Goal: Task Accomplishment & Management: Use online tool/utility

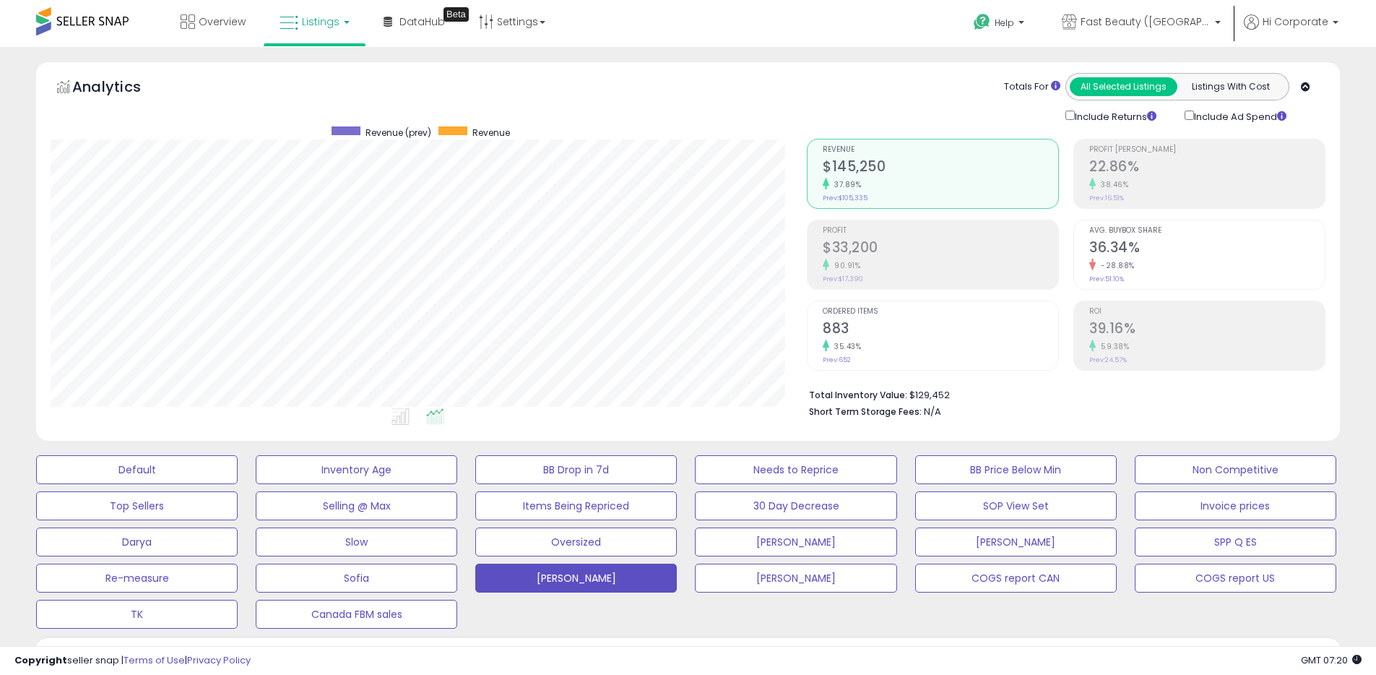
scroll to position [296, 756]
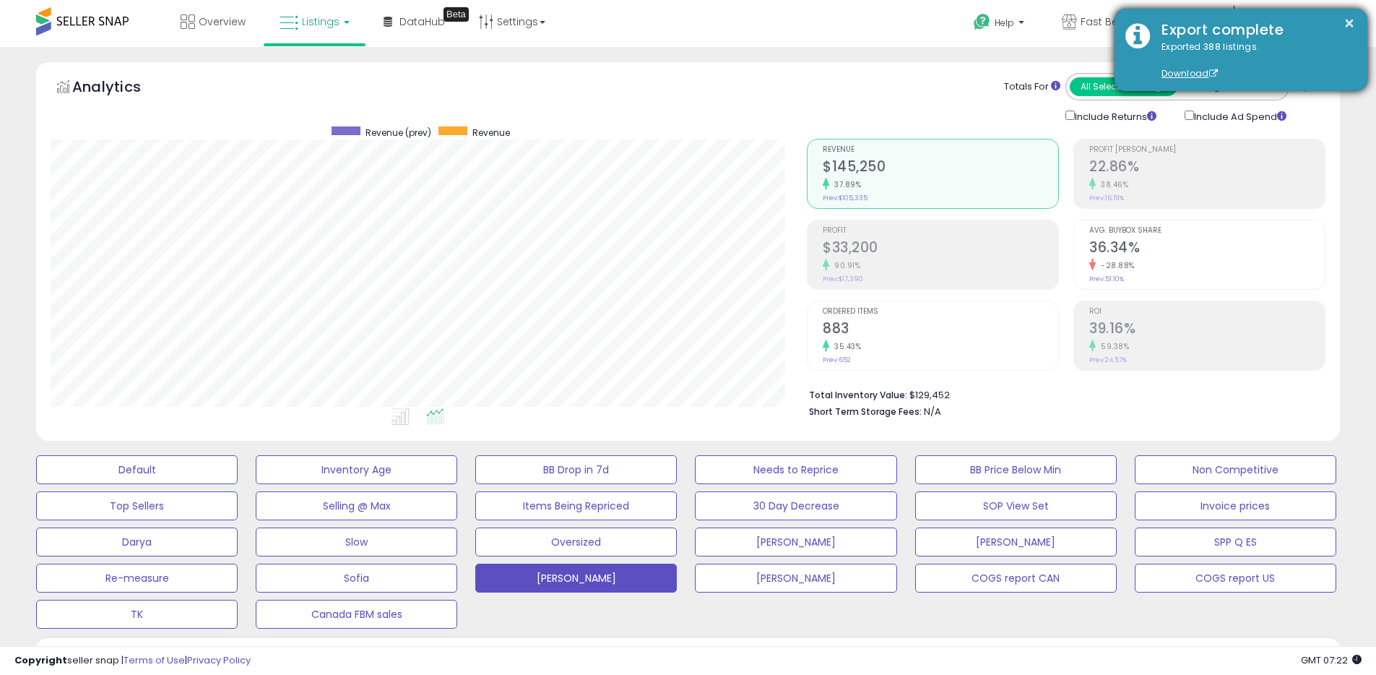
click at [1340, 21] on div "Export complete" at bounding box center [1254, 30] width 206 height 21
click at [1349, 20] on button "×" at bounding box center [1350, 23] width 12 height 18
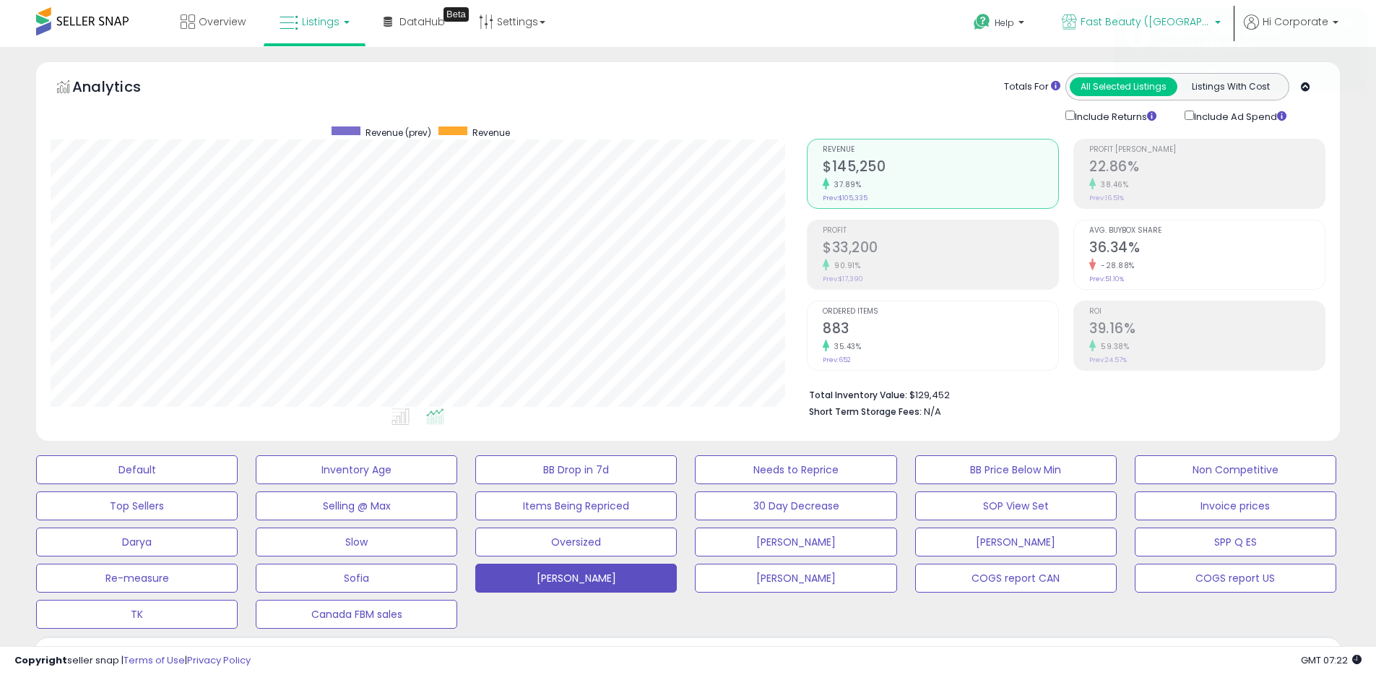
click at [1077, 27] on icon at bounding box center [1069, 21] width 15 height 15
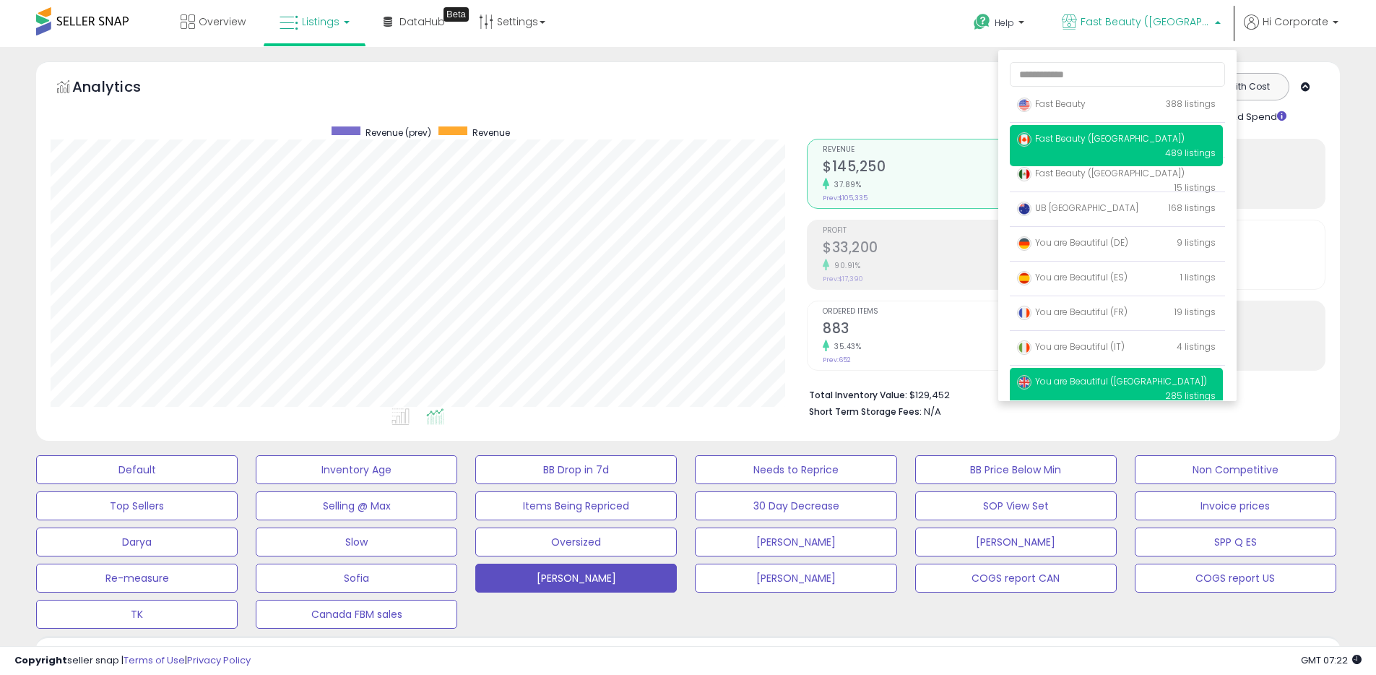
click at [1061, 381] on span "You are Beautiful ([GEOGRAPHIC_DATA])" at bounding box center [1112, 381] width 190 height 12
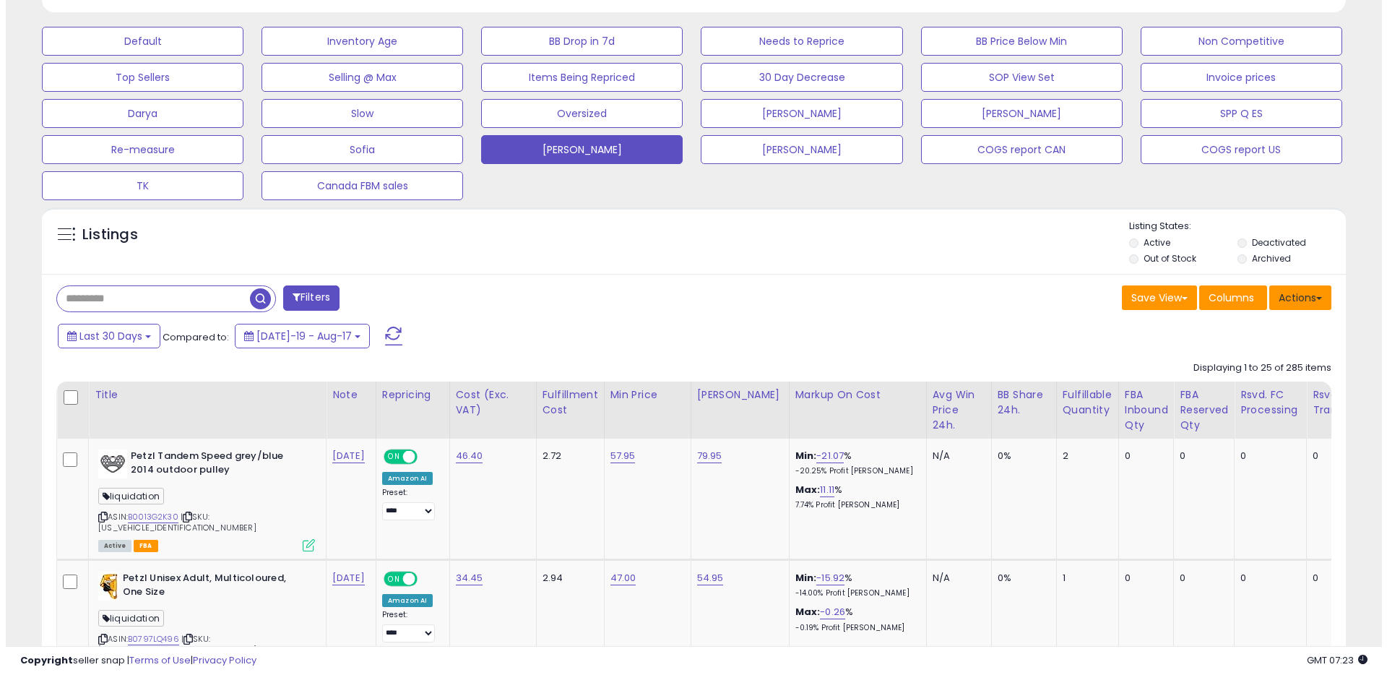
scroll to position [296, 756]
click at [1297, 288] on button "Actions" at bounding box center [1294, 297] width 62 height 25
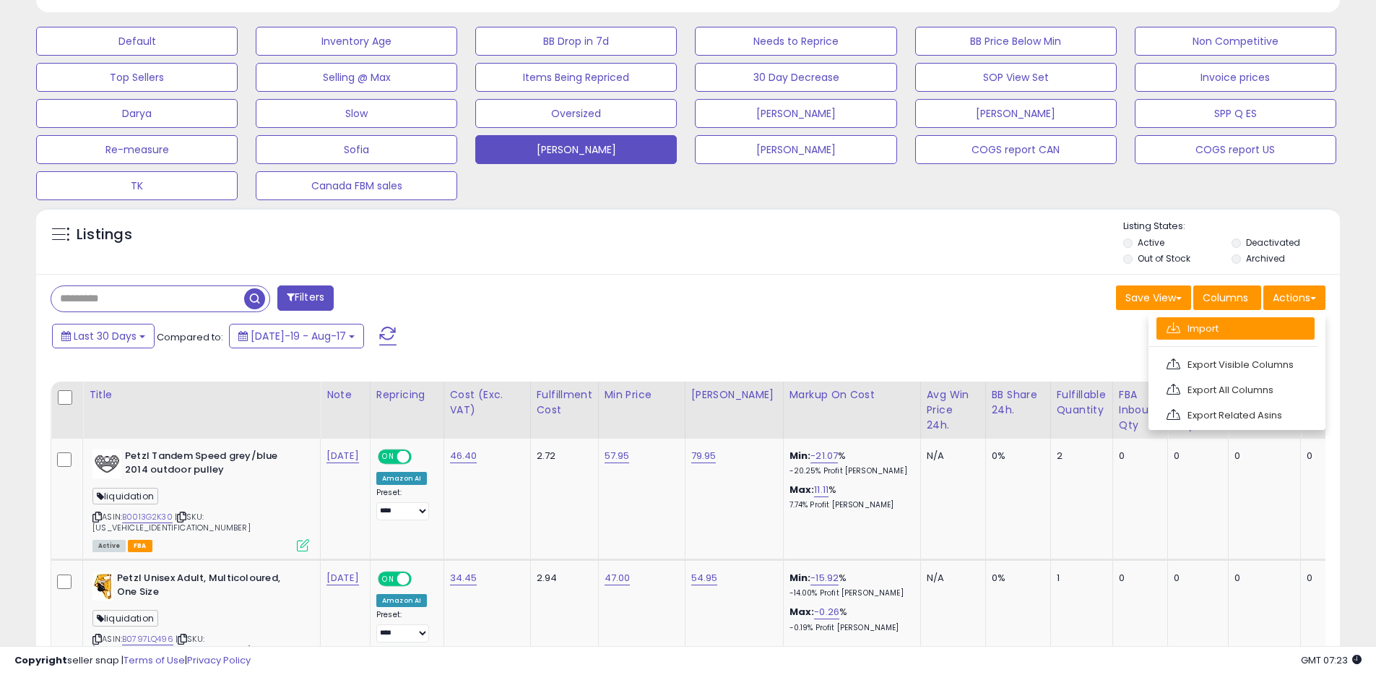
click at [1195, 329] on link "Import" at bounding box center [1236, 328] width 158 height 22
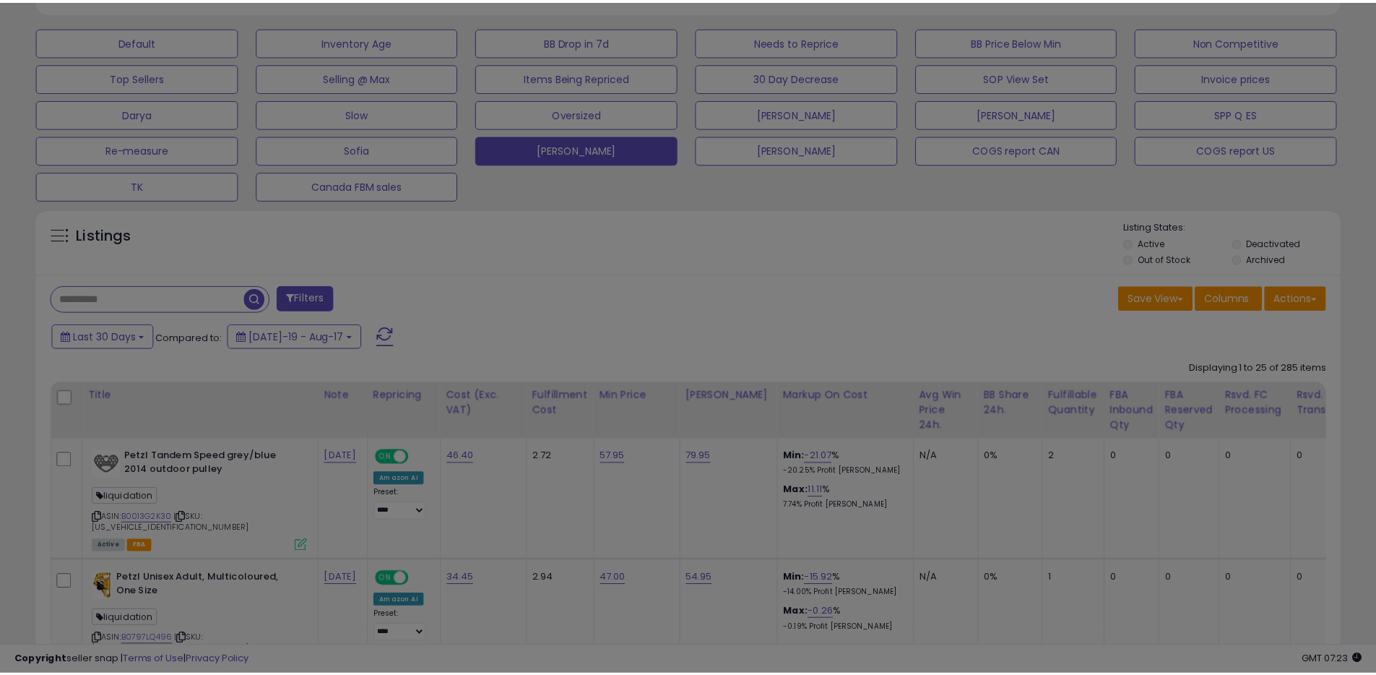
scroll to position [296, 763]
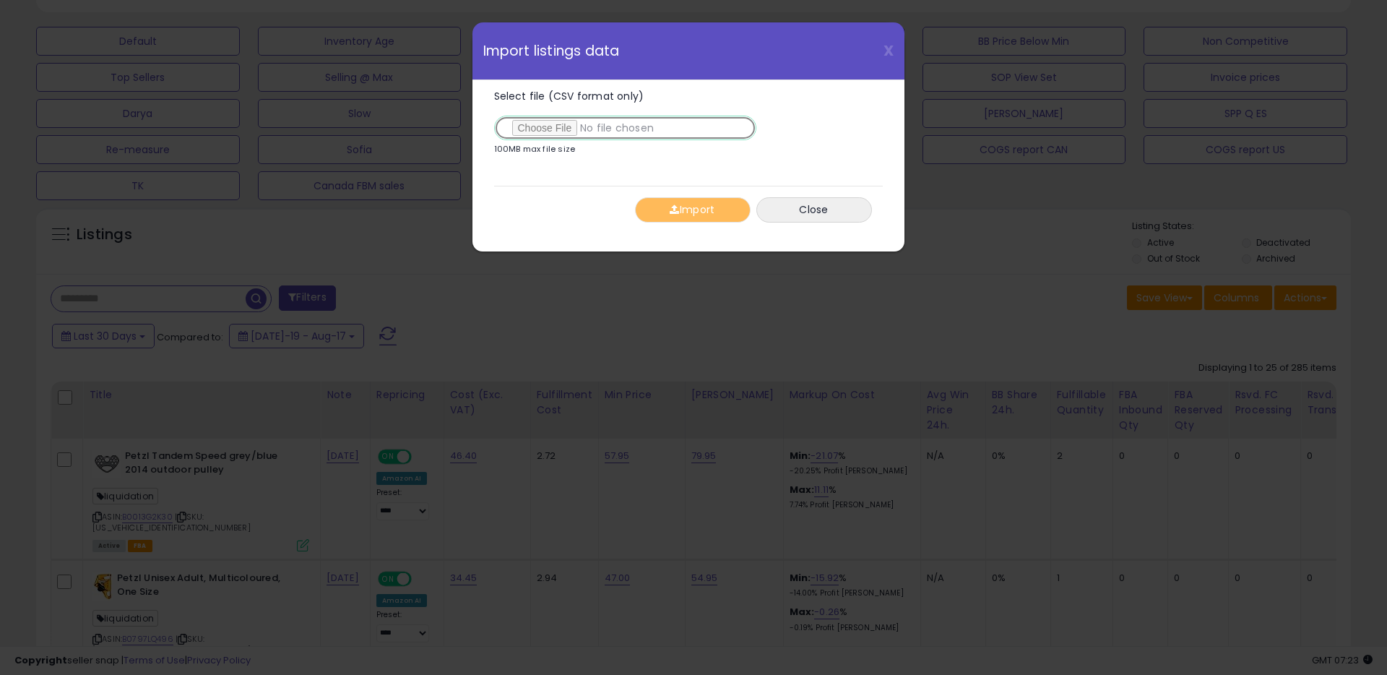
click at [548, 136] on input "Select file (CSV format only)" at bounding box center [625, 128] width 262 height 25
click at [718, 217] on button "Import" at bounding box center [693, 209] width 116 height 25
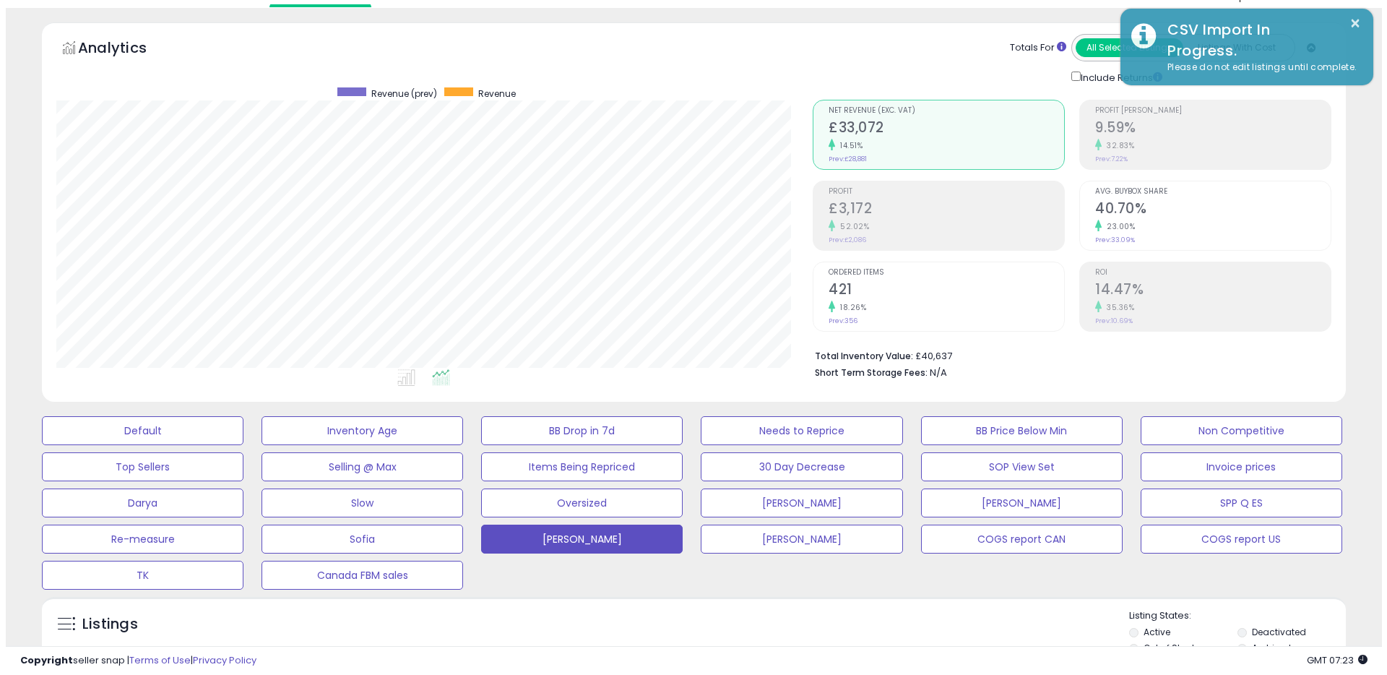
scroll to position [0, 0]
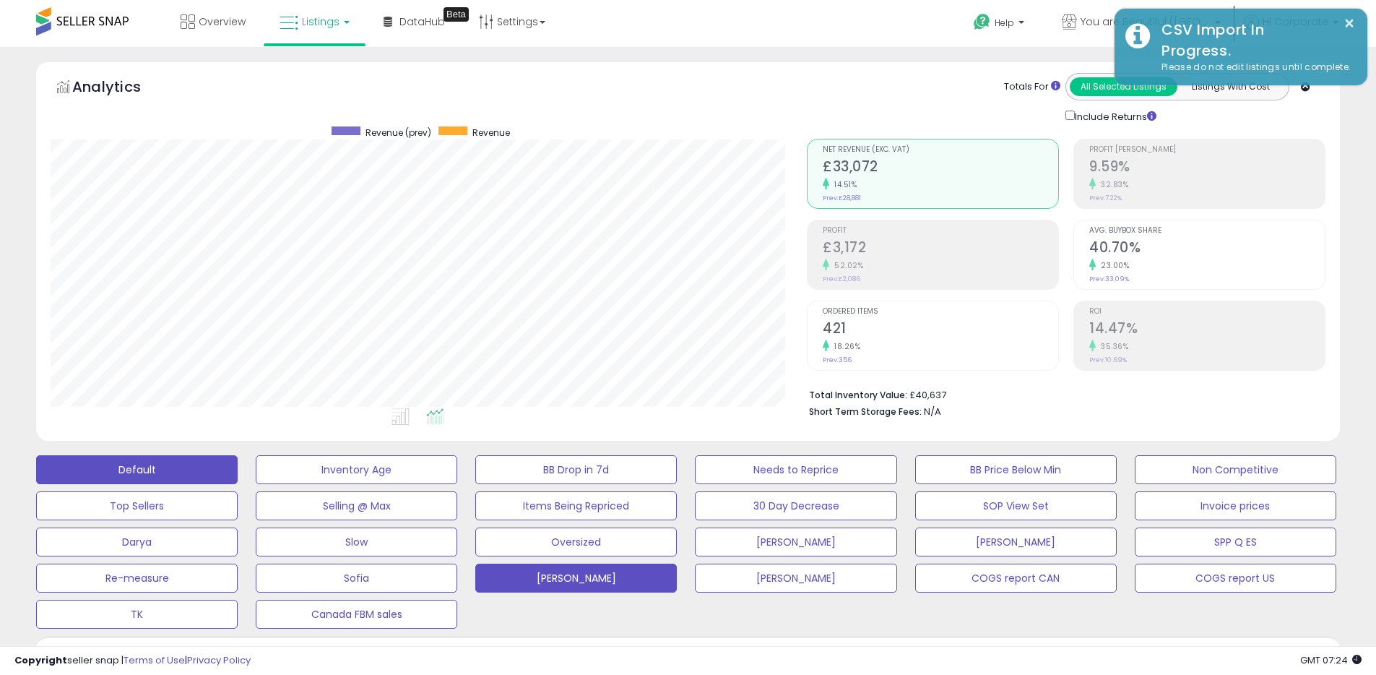
click at [139, 467] on button "Default" at bounding box center [137, 469] width 202 height 29
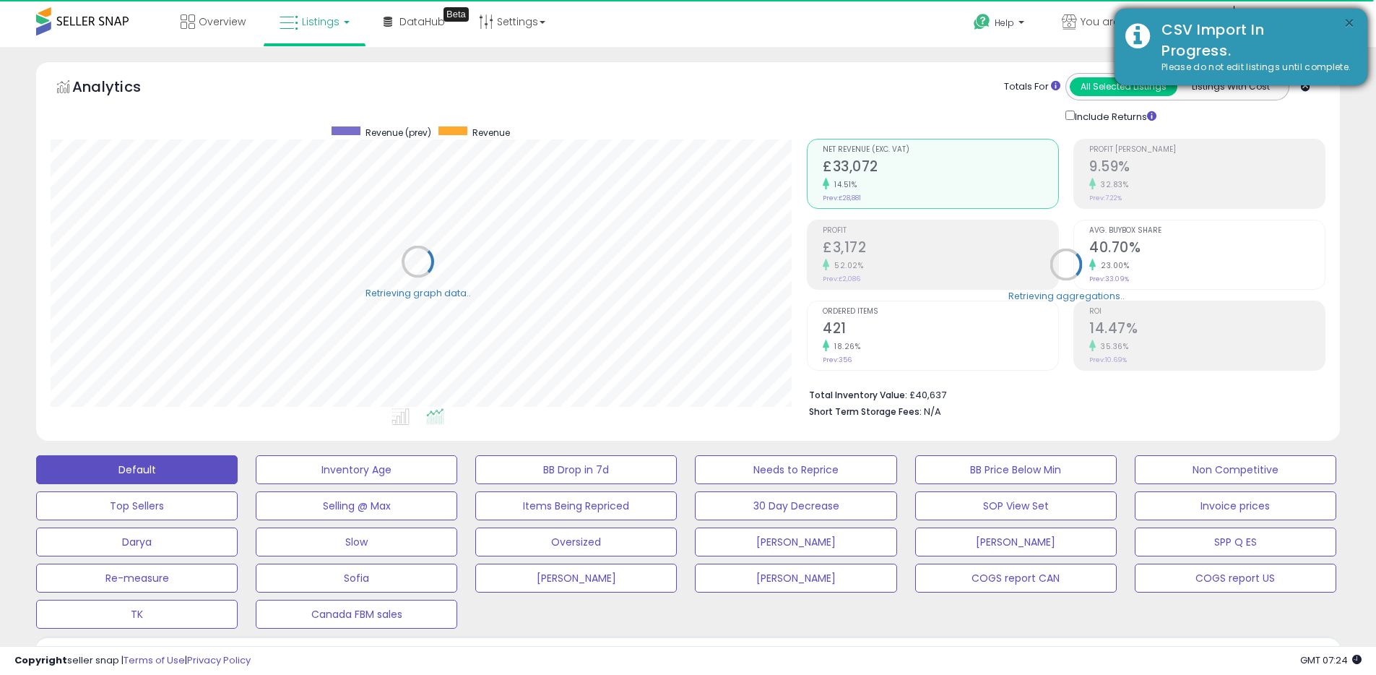
scroll to position [722087, 721627]
click at [1348, 24] on button "×" at bounding box center [1350, 23] width 12 height 18
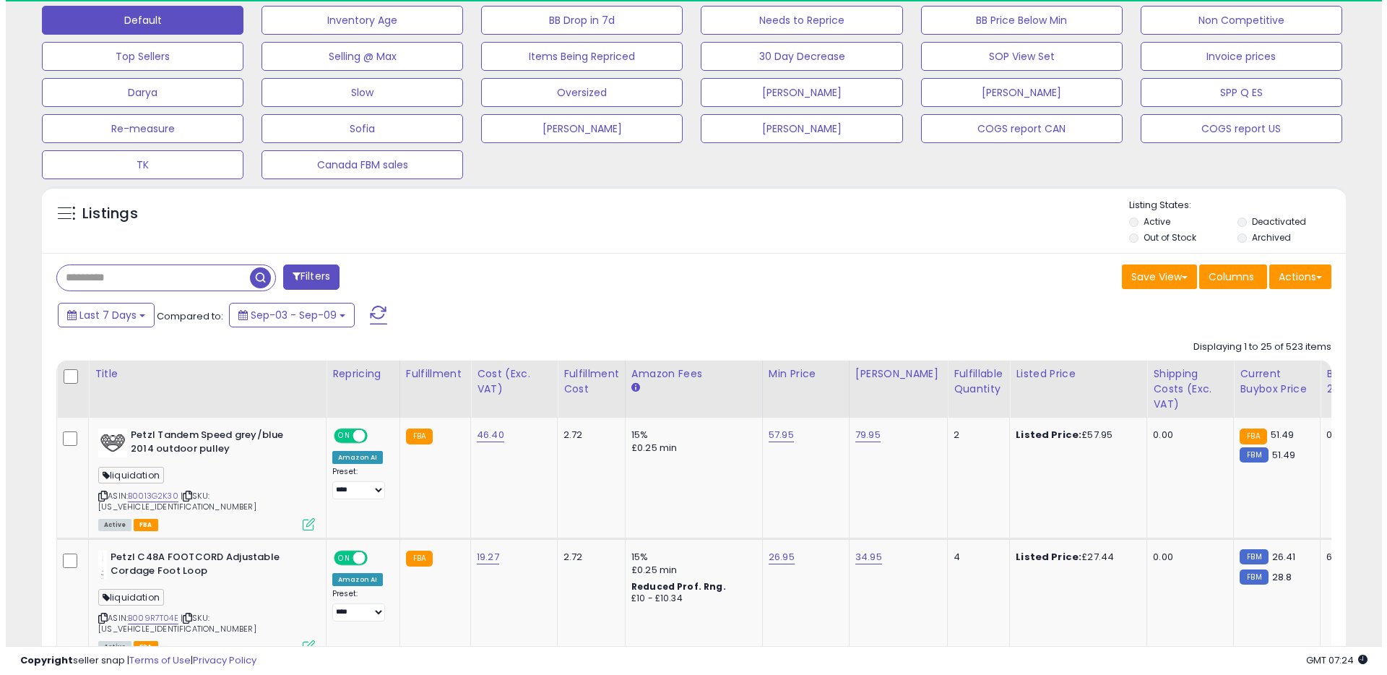
scroll to position [296, 756]
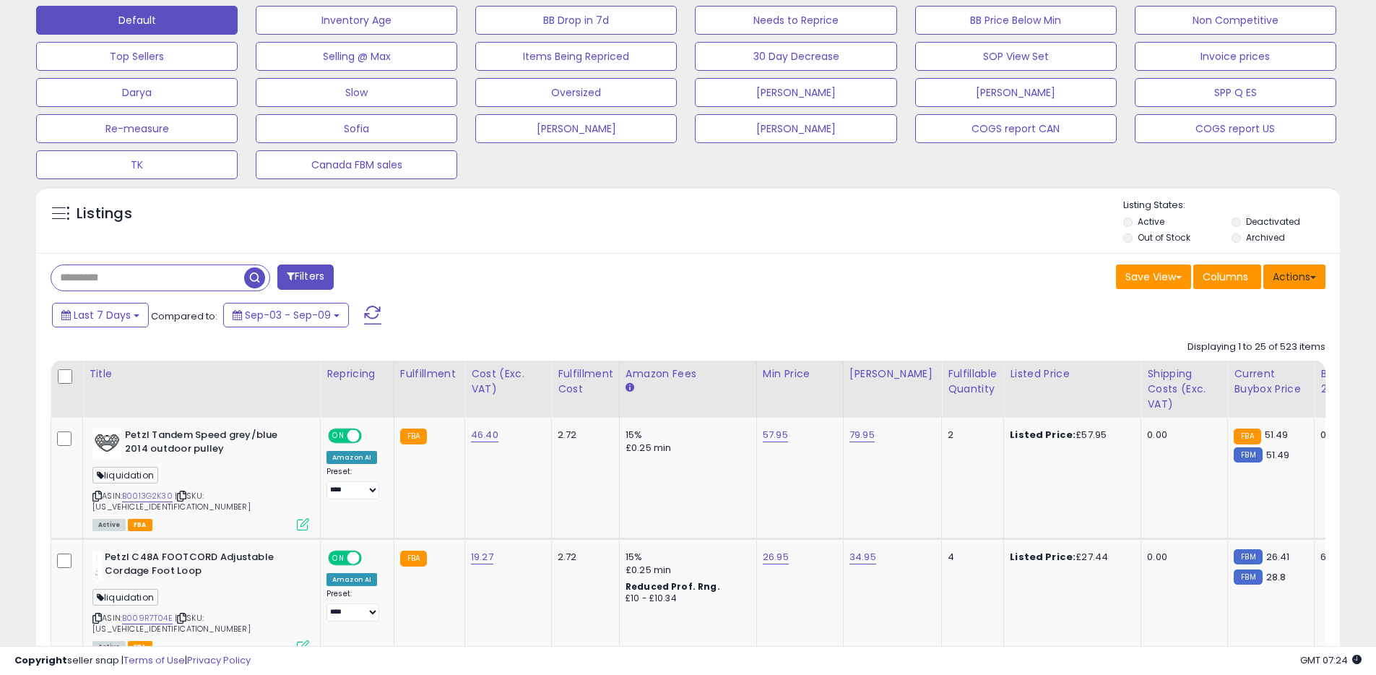
click at [1293, 272] on button "Actions" at bounding box center [1294, 276] width 62 height 25
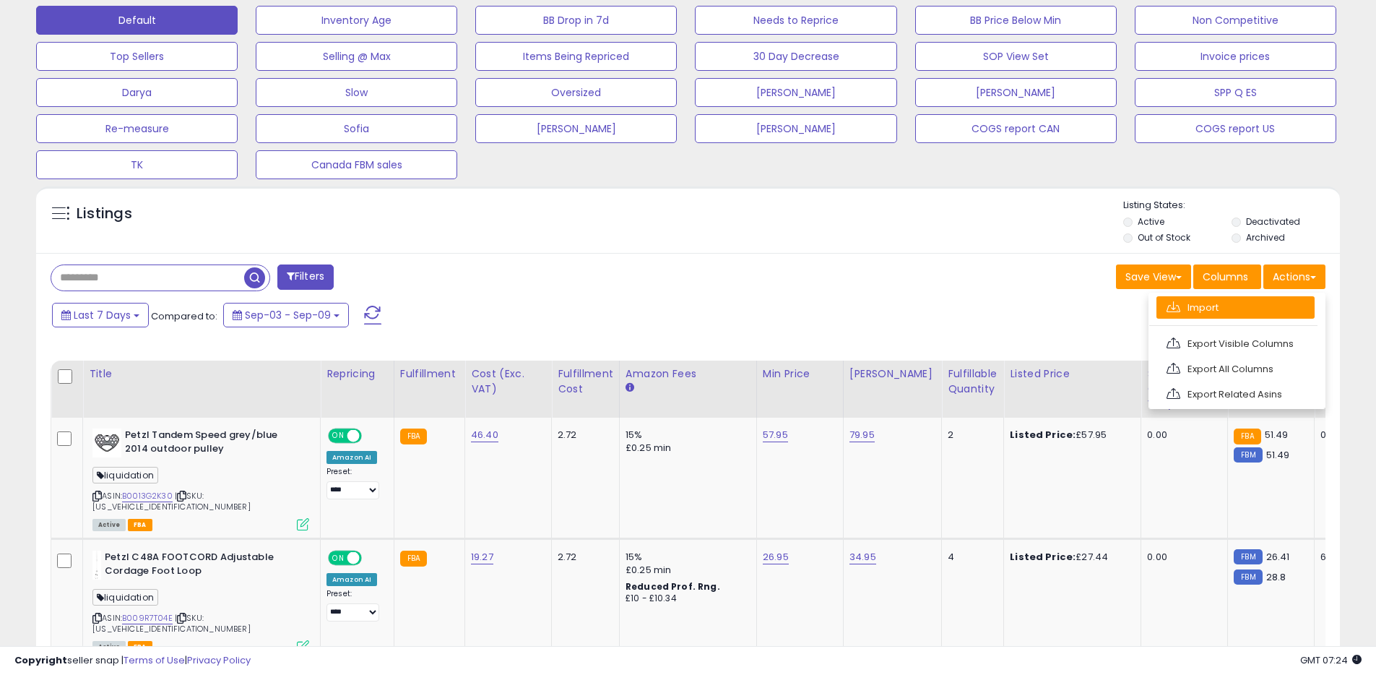
click at [1197, 309] on link "Import" at bounding box center [1236, 307] width 158 height 22
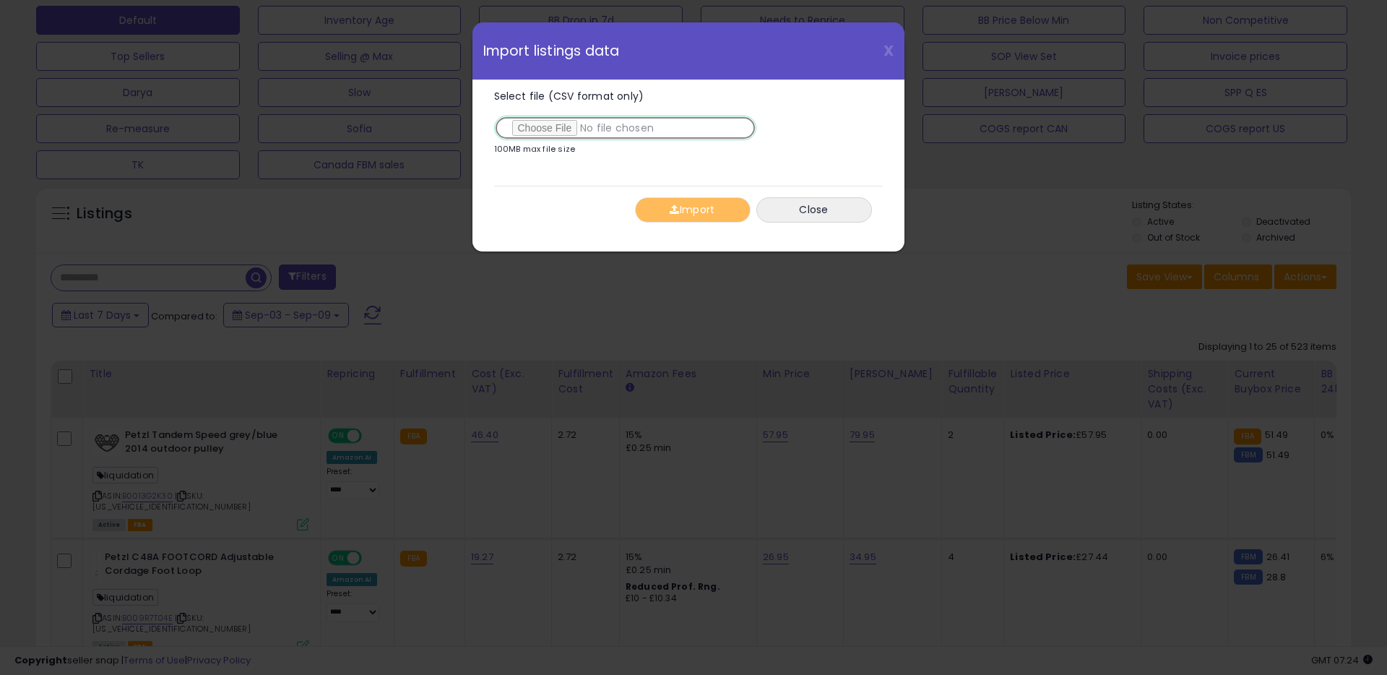
click at [526, 129] on input "Select file (CSV format only)" at bounding box center [625, 128] width 262 height 25
type input "**********"
click at [692, 212] on button "Import" at bounding box center [693, 209] width 116 height 25
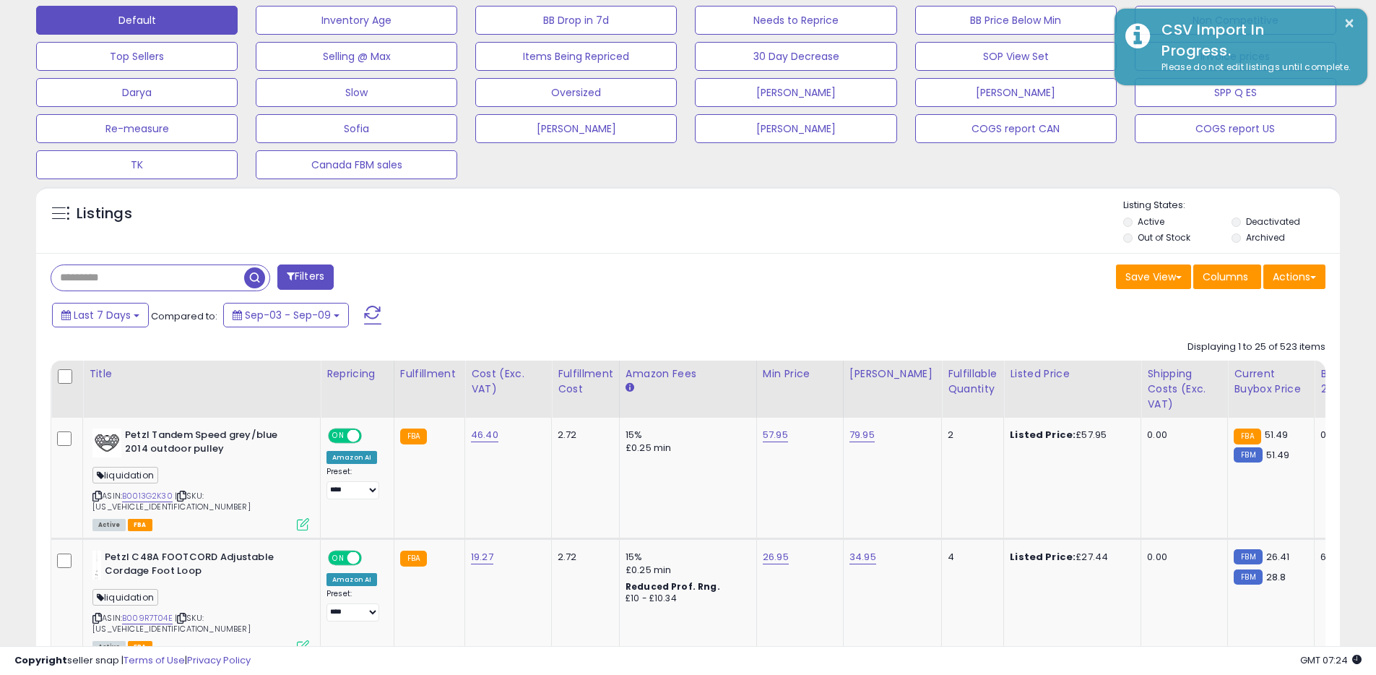
scroll to position [722087, 721627]
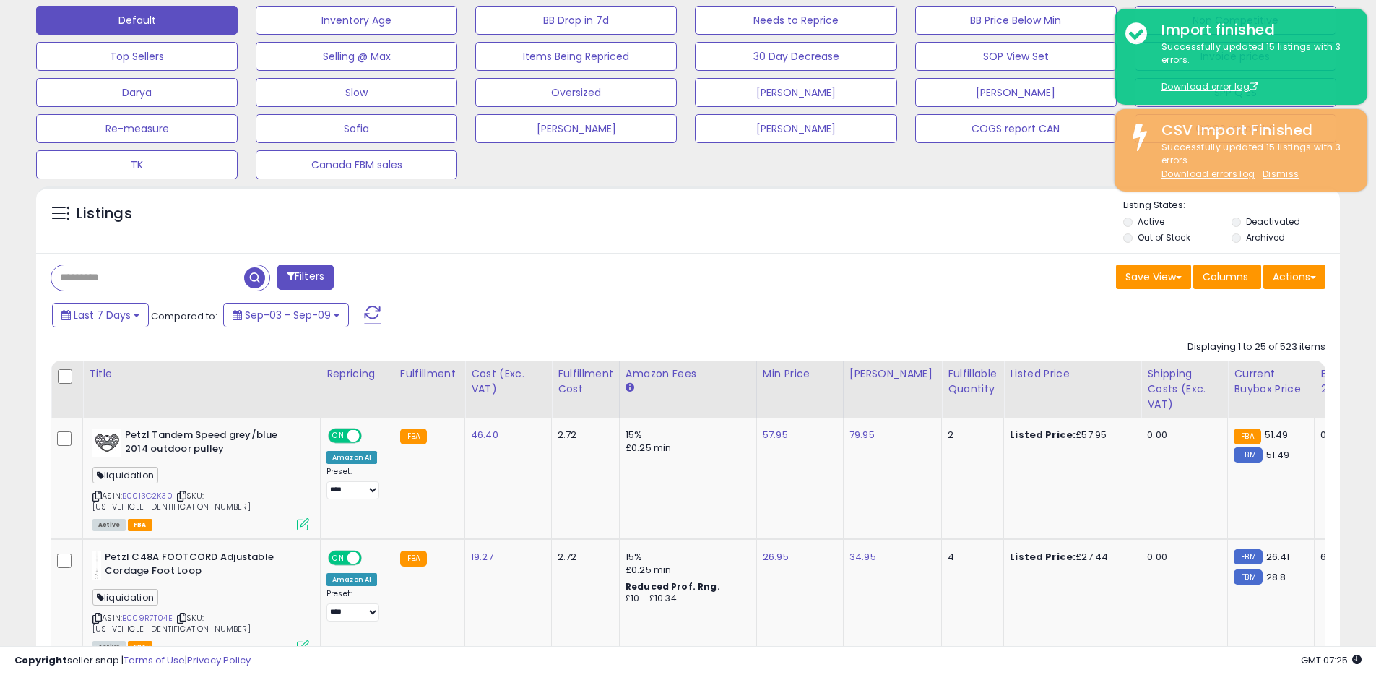
click at [967, 234] on div "Listings" at bounding box center [688, 223] width 1304 height 49
click at [264, 269] on span "button" at bounding box center [254, 277] width 21 height 21
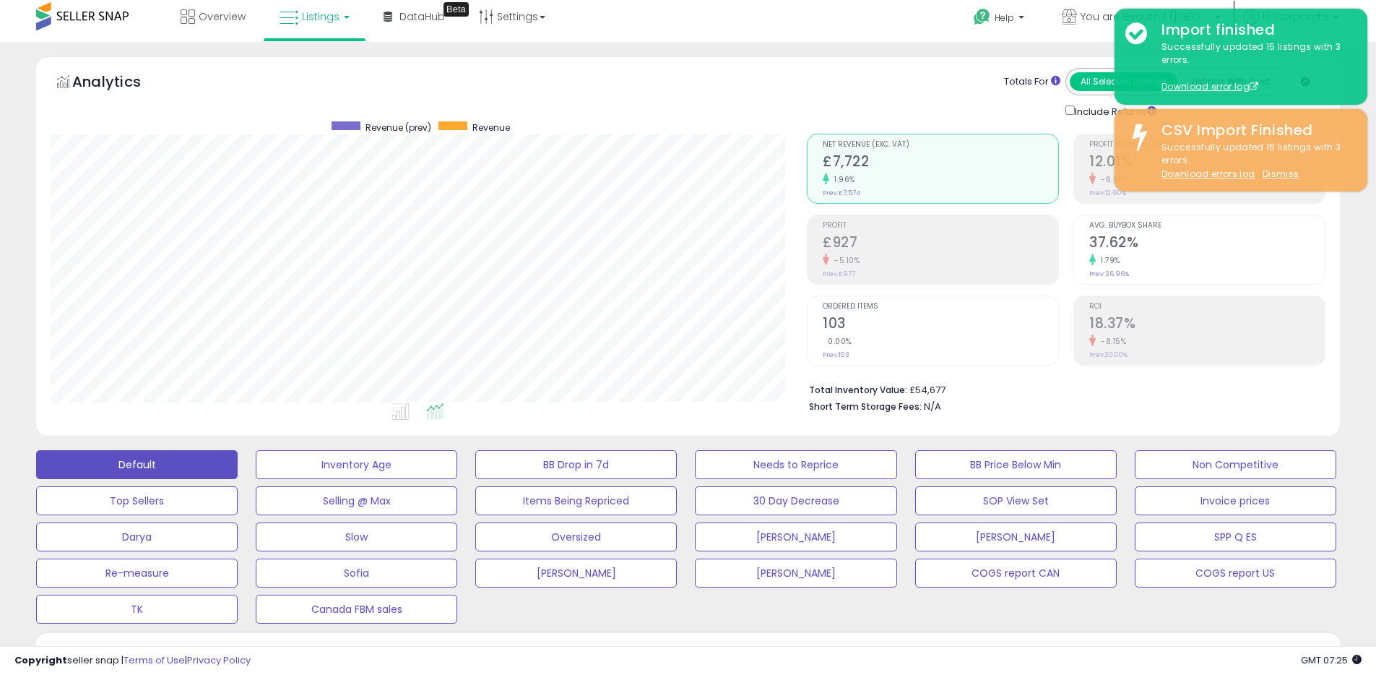
scroll to position [0, 0]
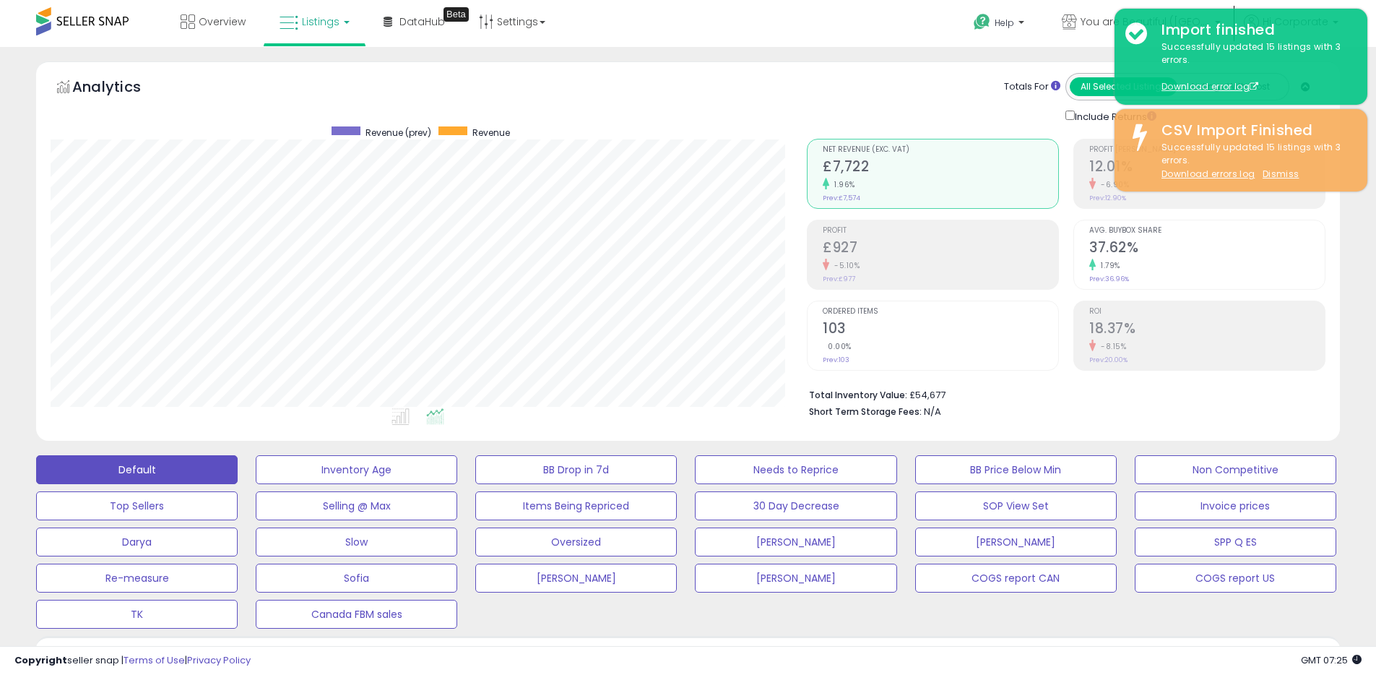
click at [918, 87] on div "Totals For All Selected Listings Listings With Cost Include Returns" at bounding box center [1061, 98] width 508 height 51
click at [954, 86] on div "Totals For All Selected Listings Listings With Cost Include Returns" at bounding box center [1061, 98] width 508 height 51
click at [1077, 20] on icon at bounding box center [1069, 21] width 15 height 15
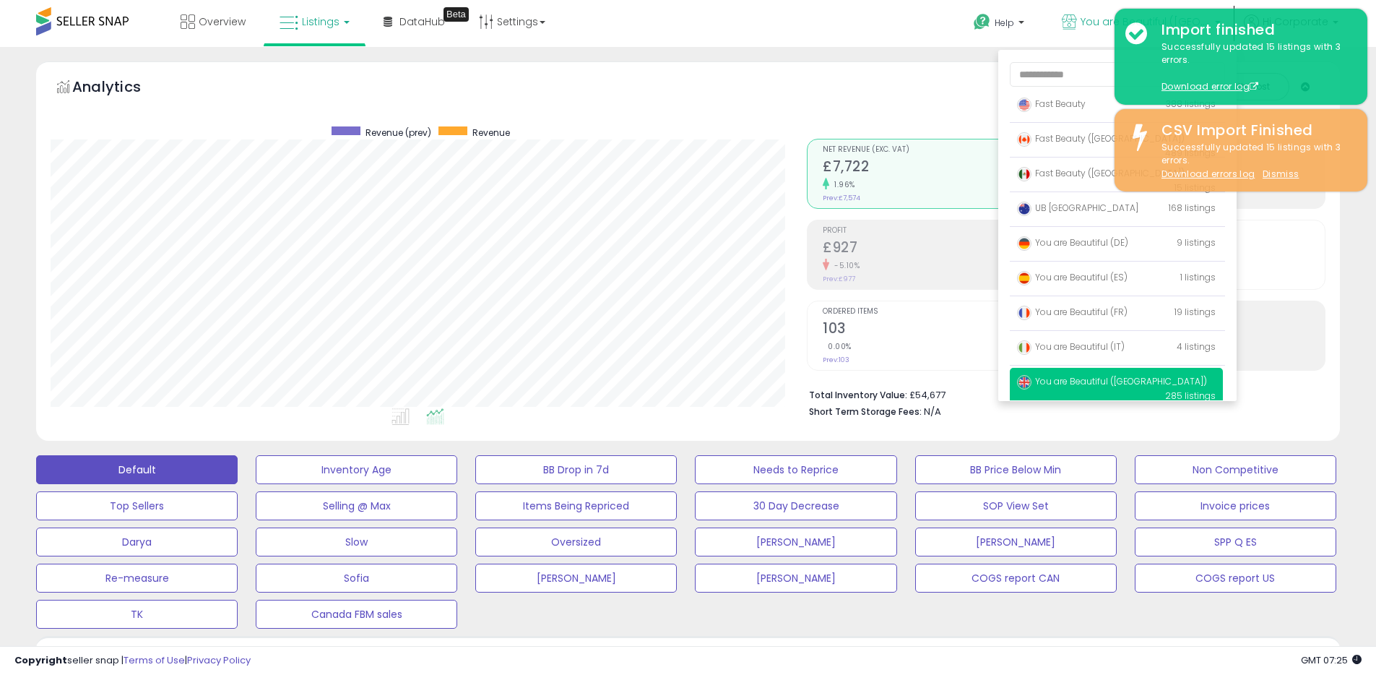
click at [1082, 331] on ul "Fast Beauty 388 listings Fast Beauty ([GEOGRAPHIC_DATA]) [GEOGRAPHIC_DATA]" at bounding box center [1117, 225] width 238 height 351
click at [1081, 342] on span "You are Beautiful (IT)" at bounding box center [1071, 346] width 108 height 12
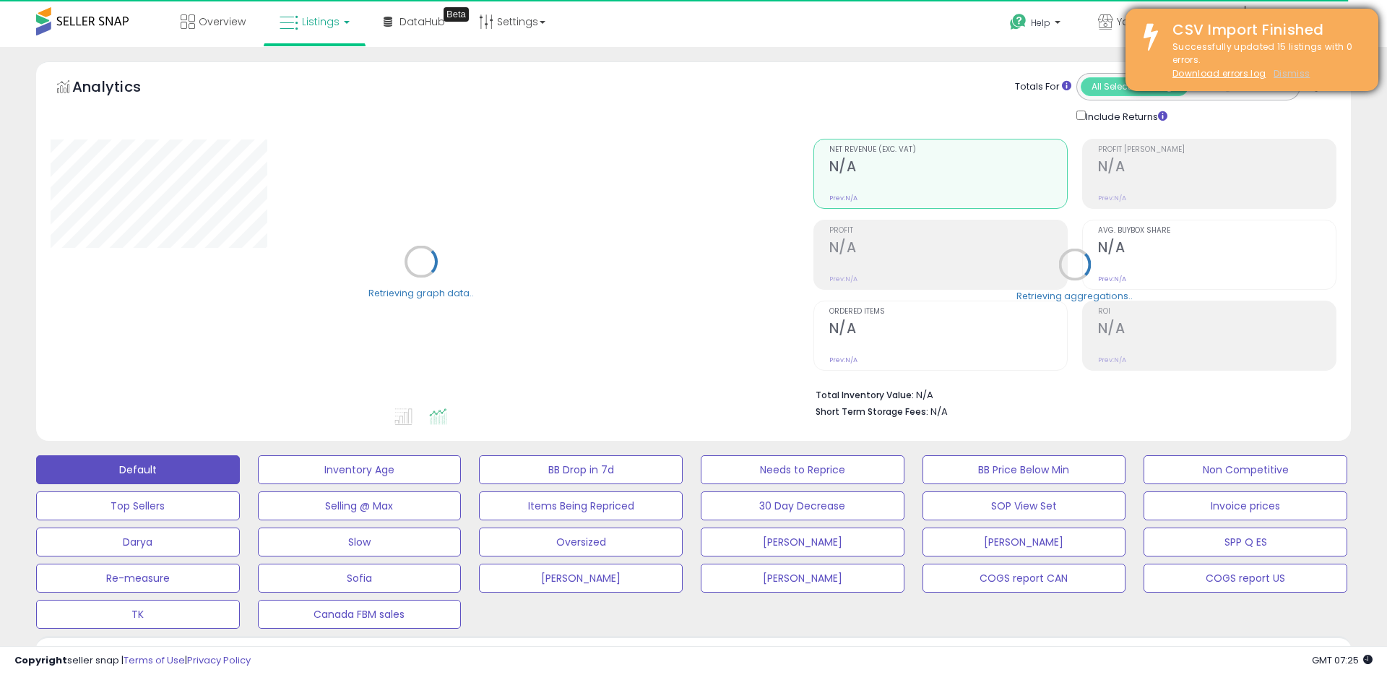
click at [1283, 74] on u "Dismiss" at bounding box center [1292, 73] width 36 height 12
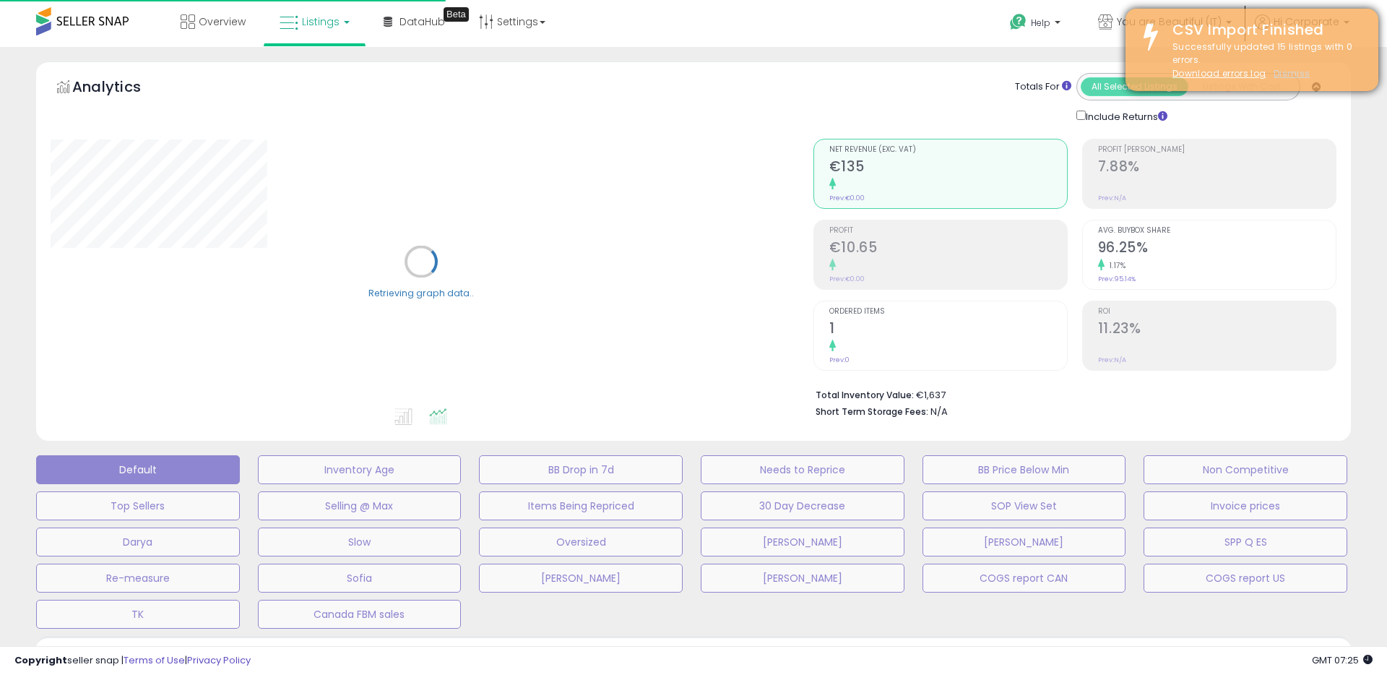
click at [1285, 72] on u "Dismiss" at bounding box center [1292, 73] width 36 height 12
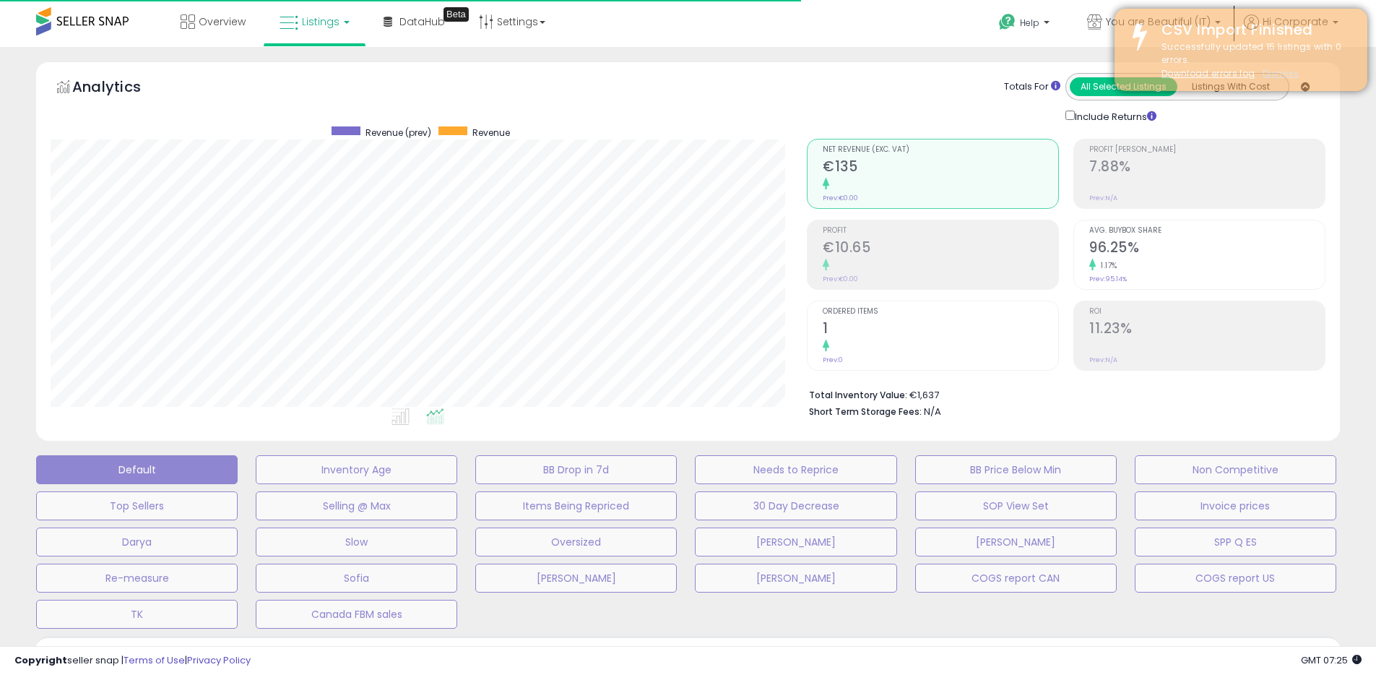
scroll to position [296, 763]
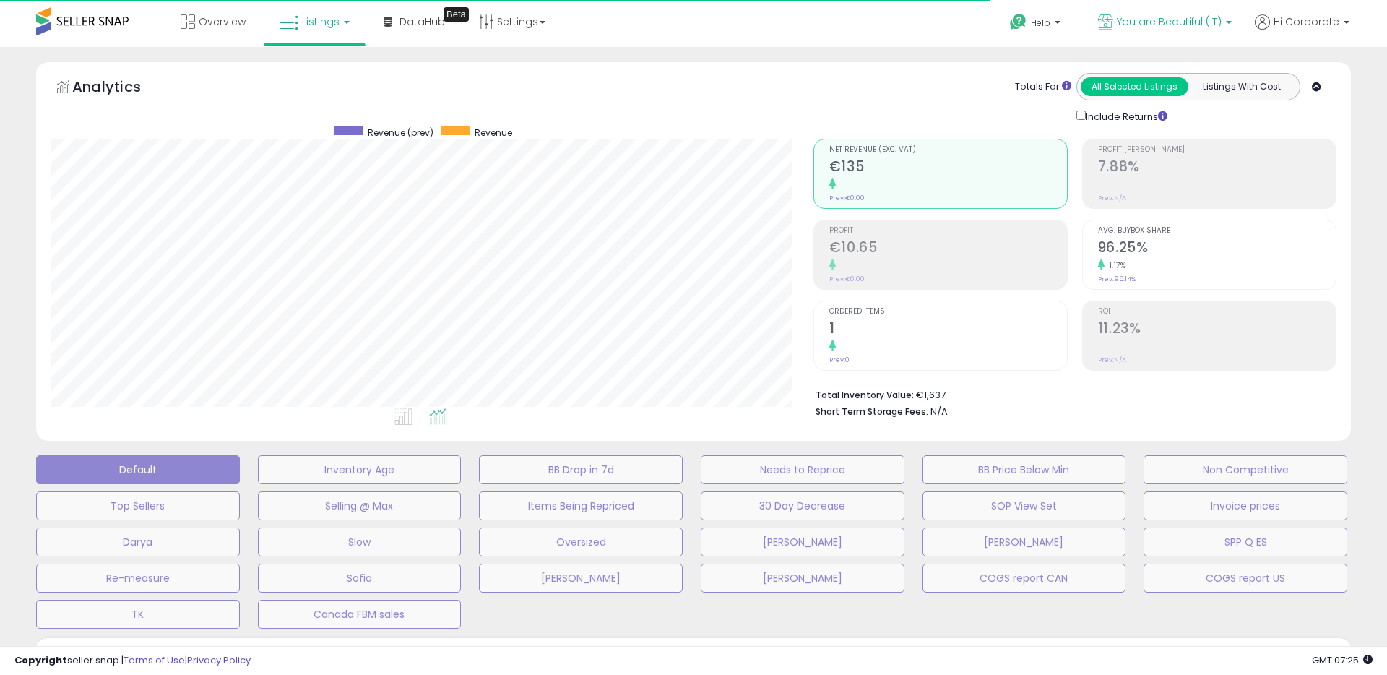
click at [1125, 17] on span "You are Beautiful (IT)" at bounding box center [1169, 21] width 105 height 14
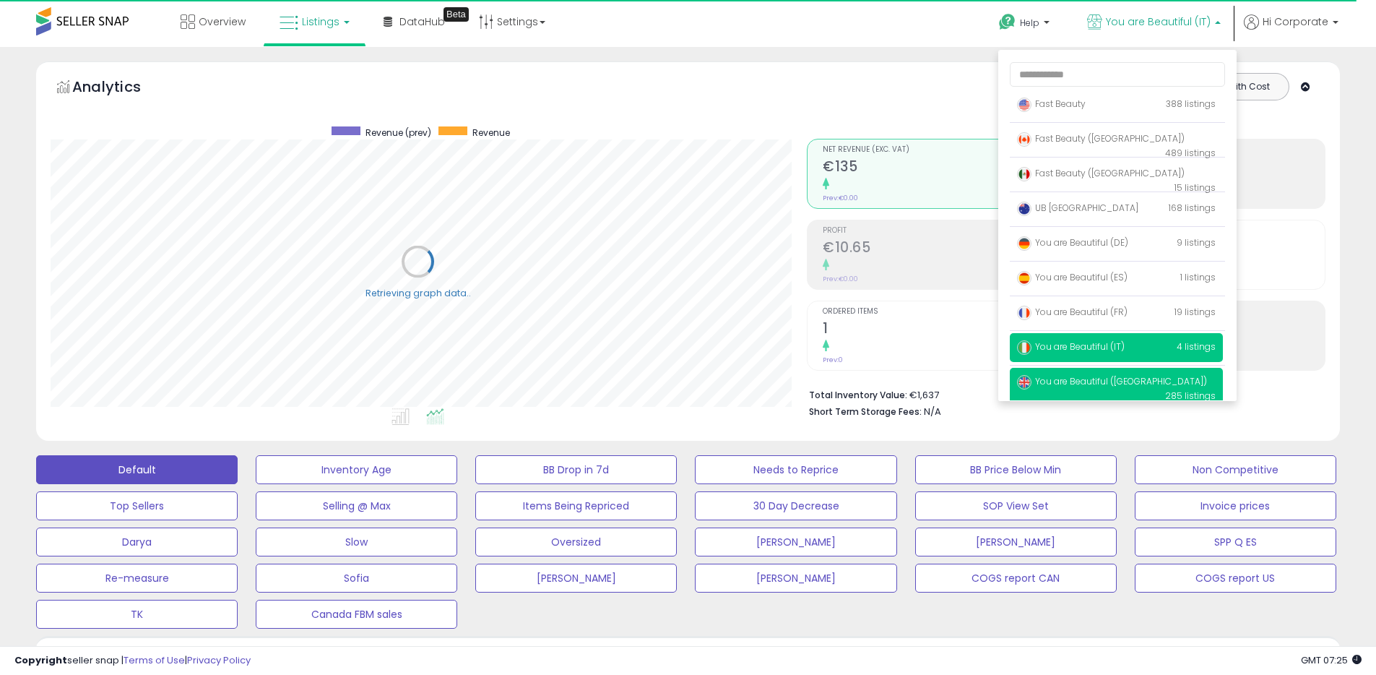
scroll to position [722087, 721627]
click at [1088, 381] on span "You are Beautiful ([GEOGRAPHIC_DATA])" at bounding box center [1112, 381] width 190 height 12
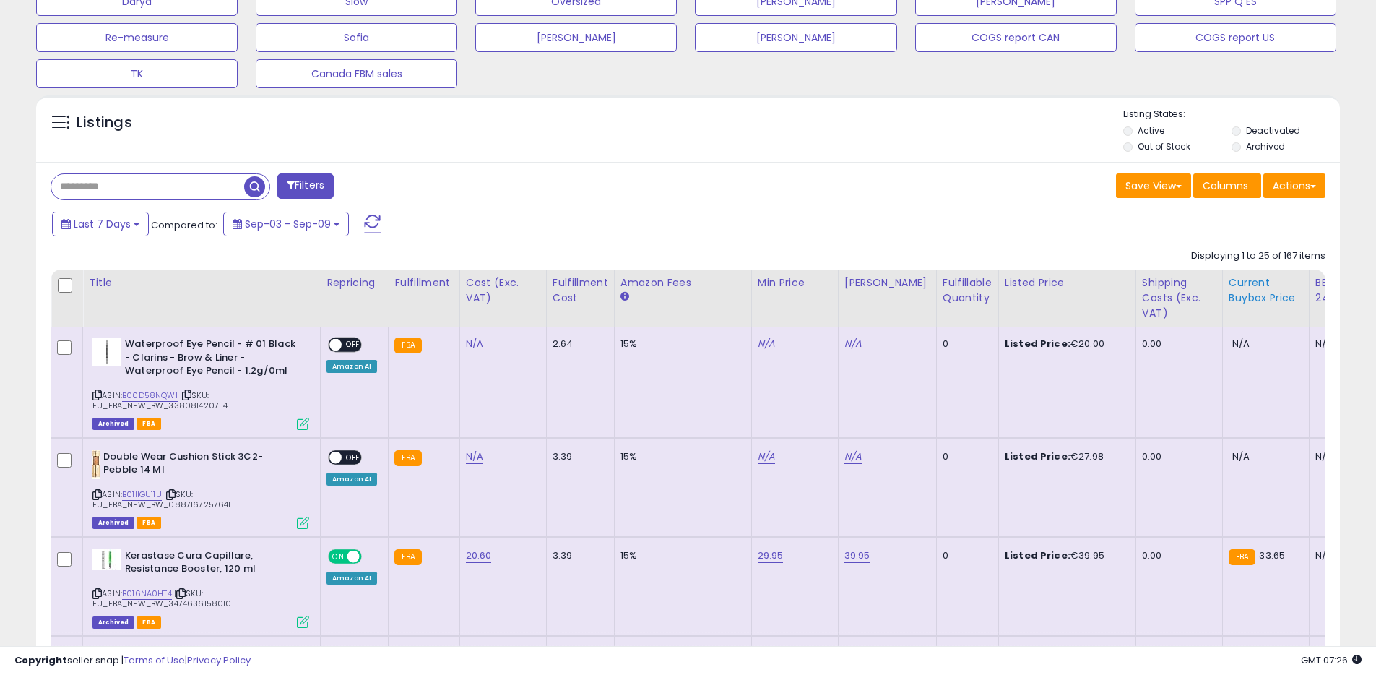
scroll to position [296, 756]
click at [1247, 144] on label "Archived" at bounding box center [1265, 146] width 39 height 12
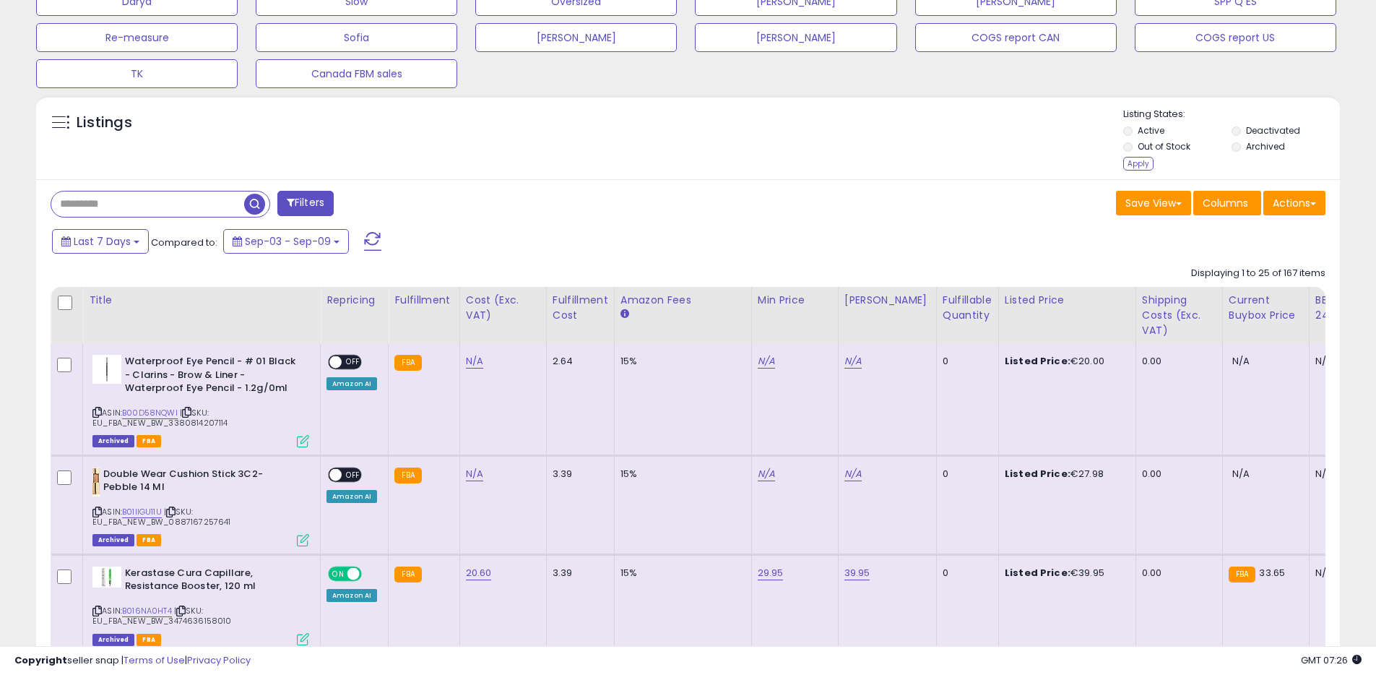
click at [1246, 131] on label "Deactivated" at bounding box center [1273, 130] width 54 height 12
click at [1123, 163] on div "Apply" at bounding box center [1138, 164] width 30 height 14
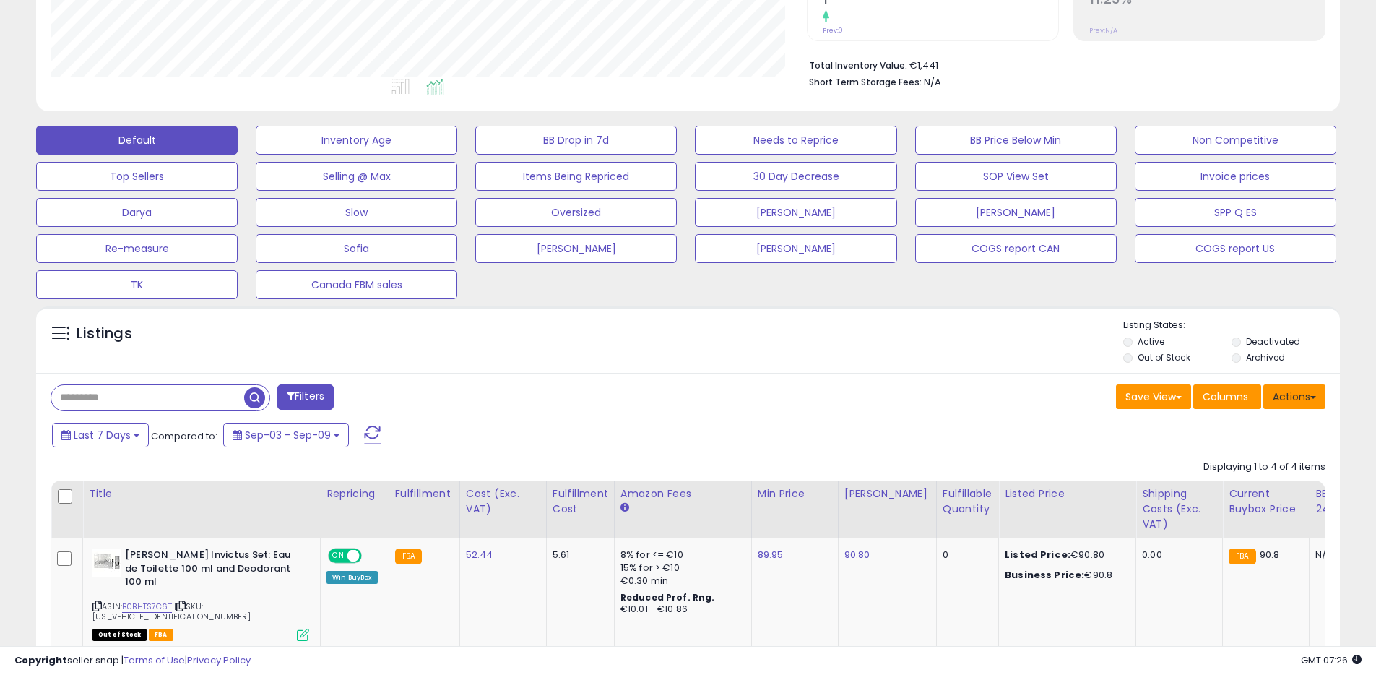
click at [1300, 394] on button "Actions" at bounding box center [1294, 396] width 62 height 25
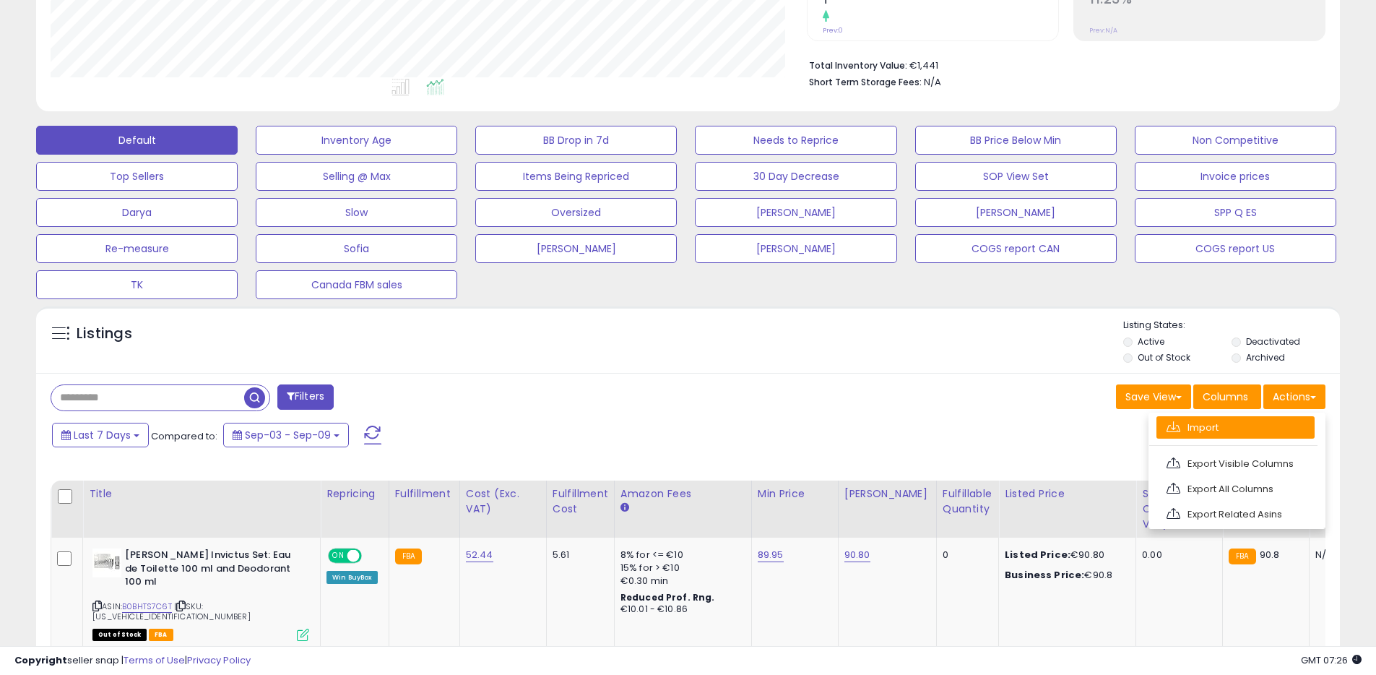
click at [1203, 425] on link "Import" at bounding box center [1236, 427] width 158 height 22
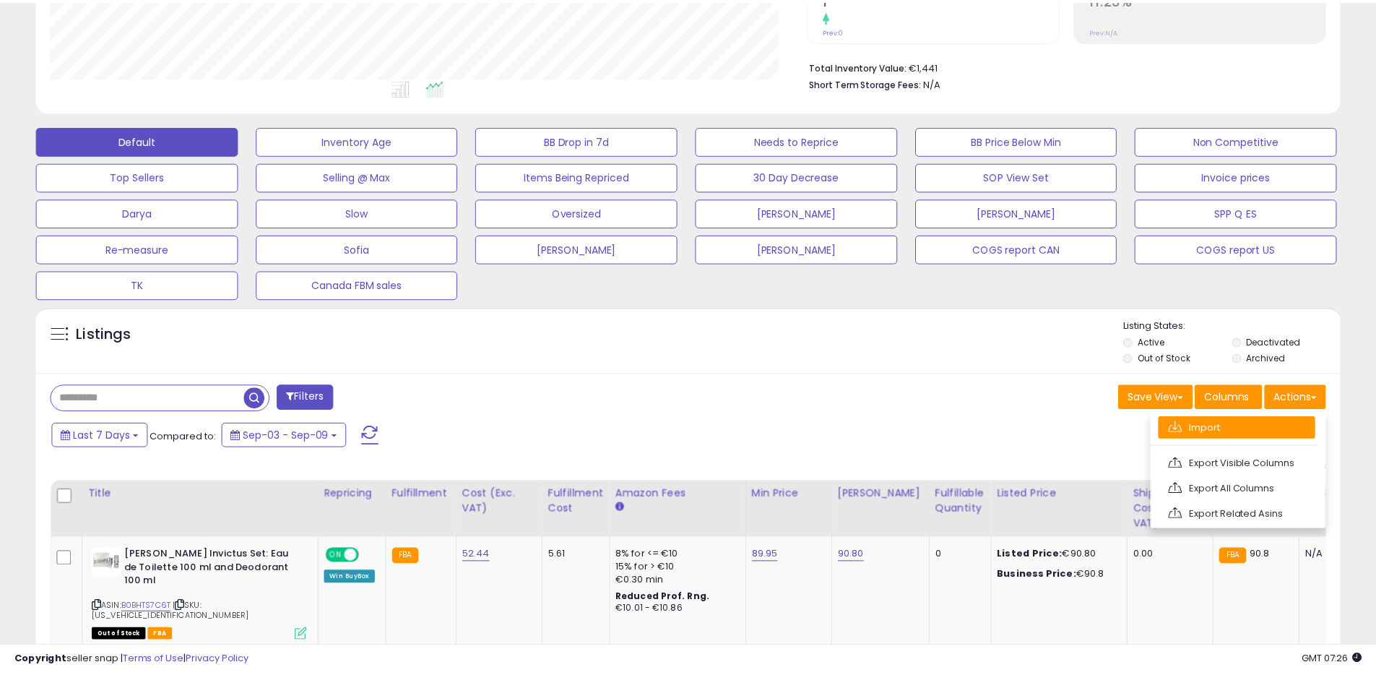
scroll to position [296, 763]
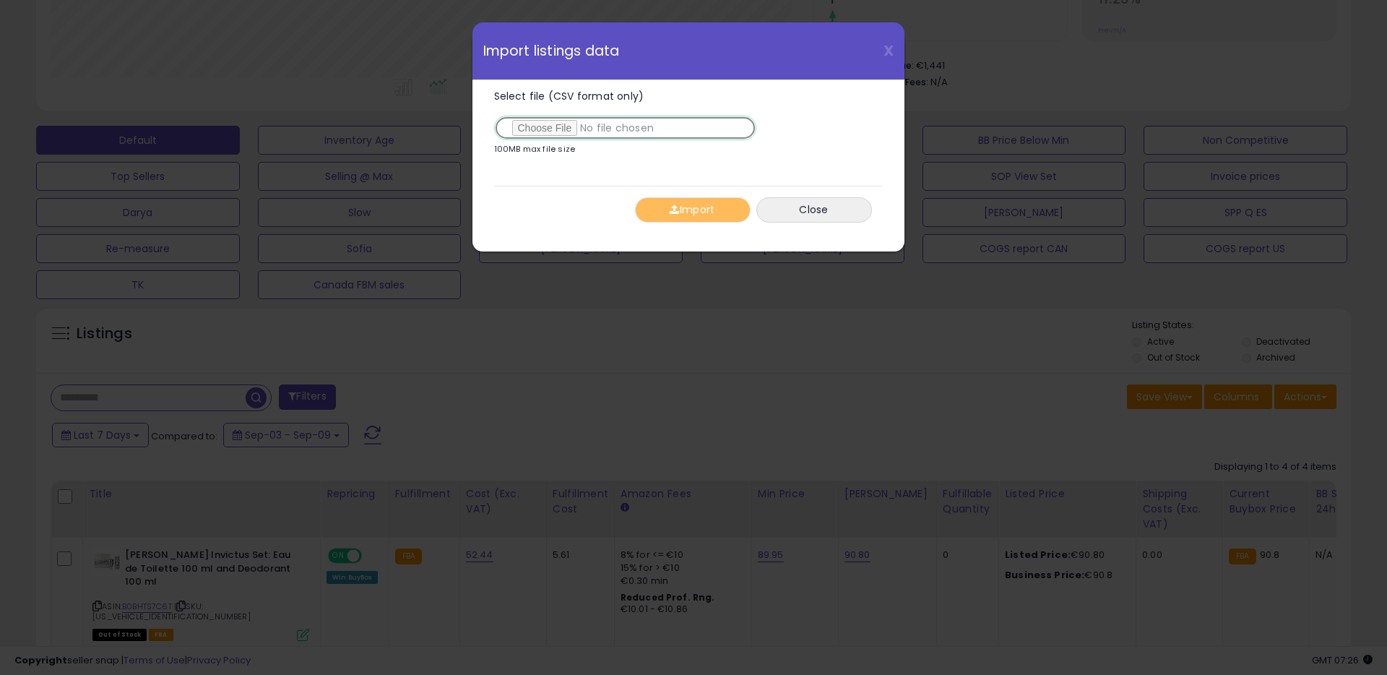
click at [565, 135] on input "Select file (CSV format only)" at bounding box center [625, 128] width 262 height 25
type input "**********"
click at [670, 212] on span "button" at bounding box center [674, 209] width 9 height 10
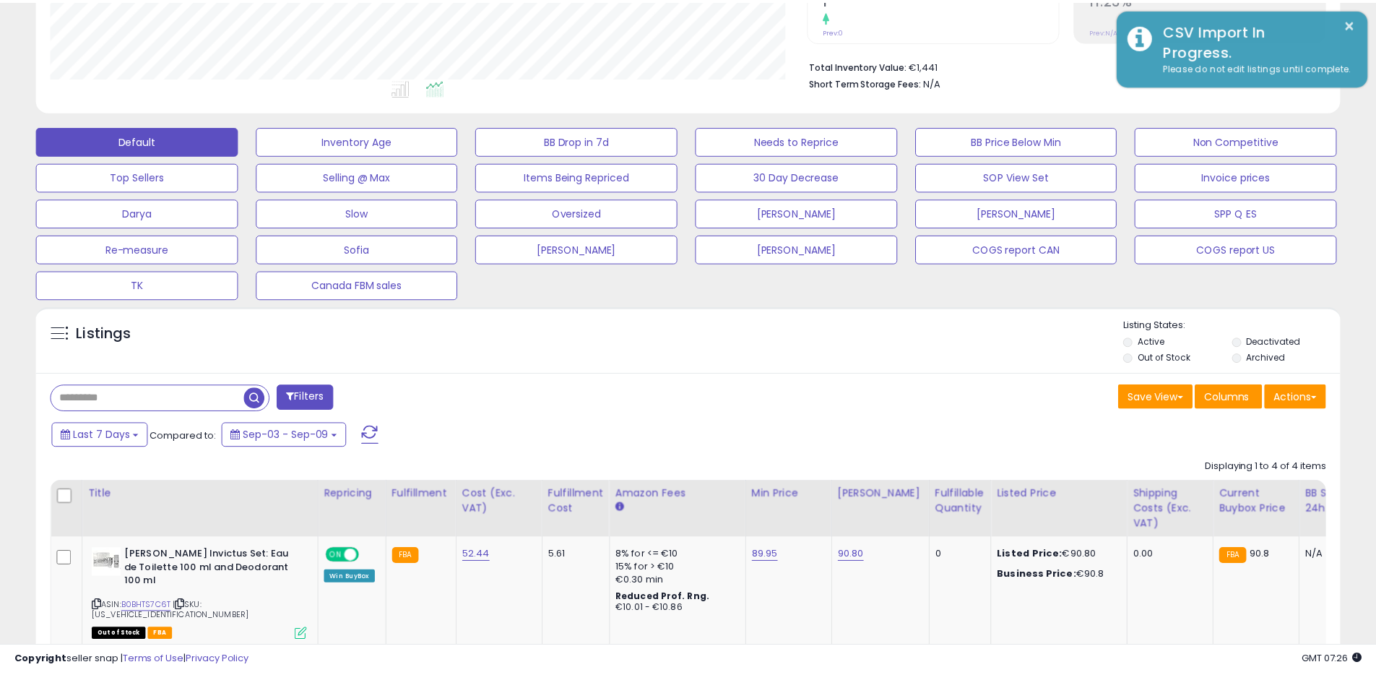
scroll to position [722087, 721627]
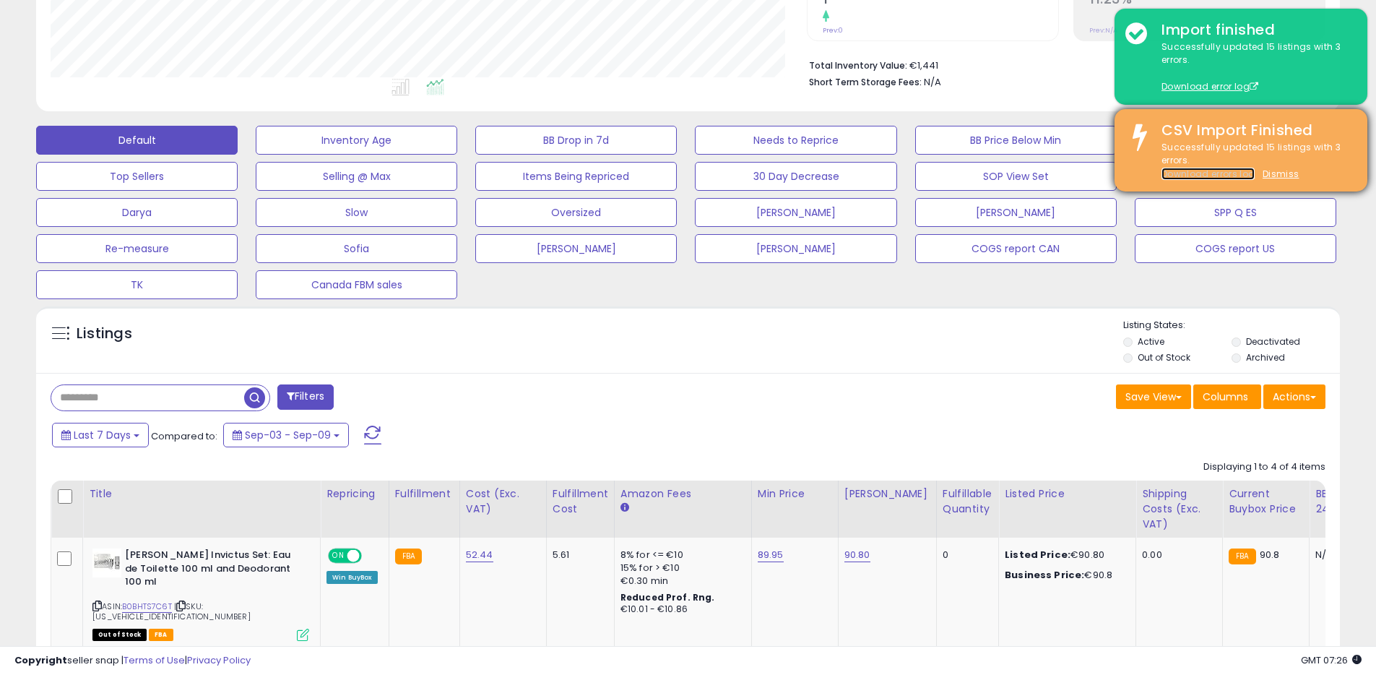
click at [1222, 172] on link "Download errors log" at bounding box center [1208, 174] width 93 height 12
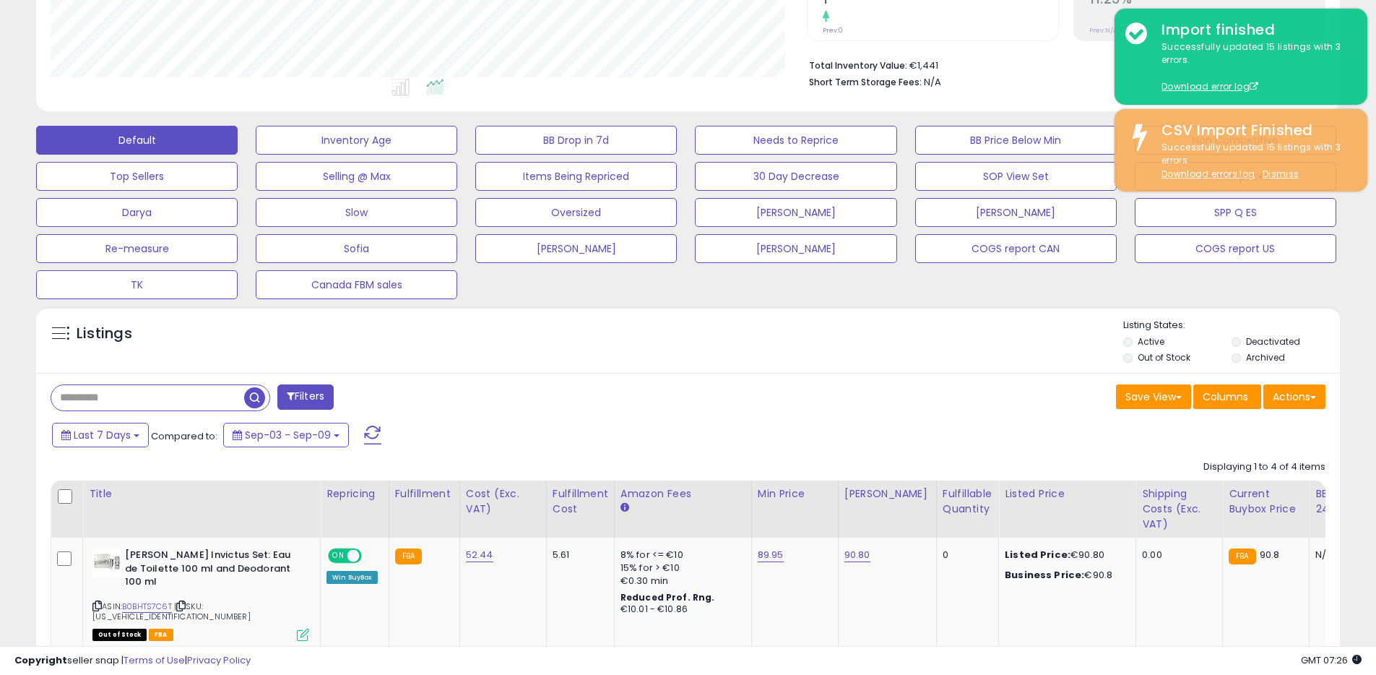
click at [126, 394] on input "text" at bounding box center [147, 397] width 193 height 25
paste input "**********"
type input "**********"
click at [371, 394] on span "button" at bounding box center [379, 397] width 21 height 21
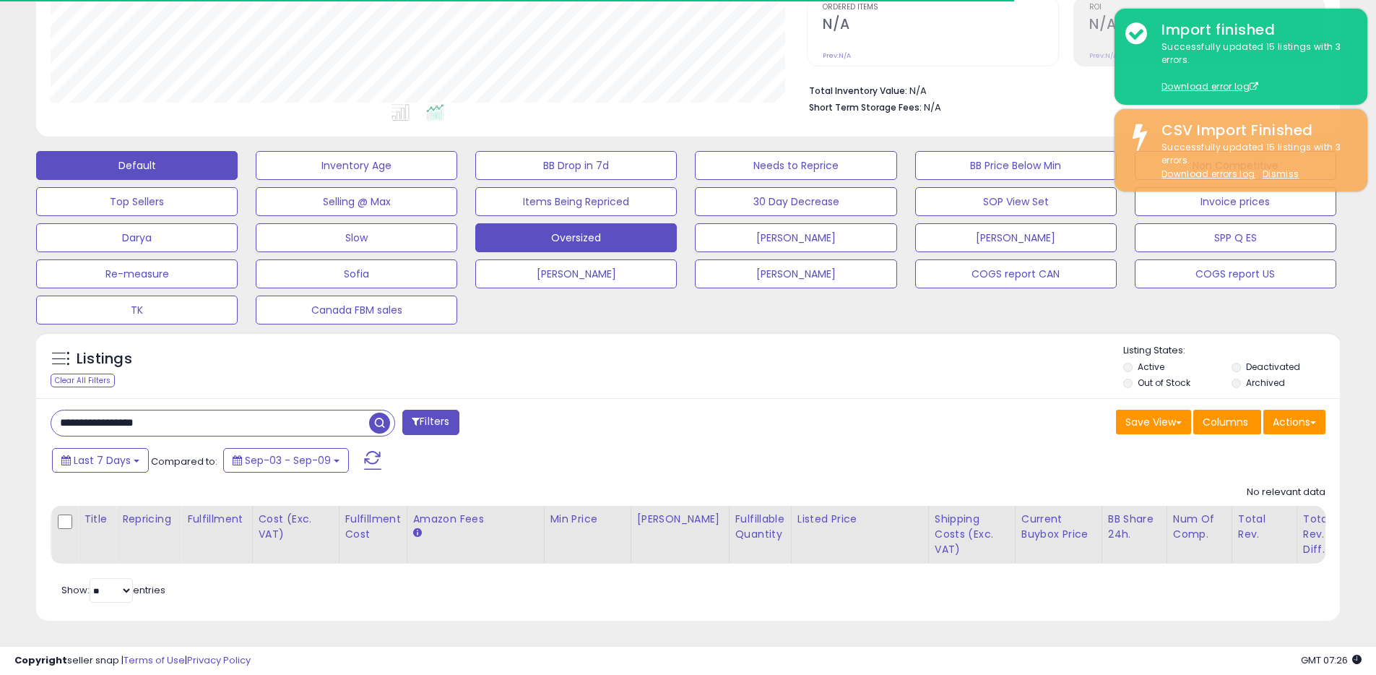
scroll to position [296, 756]
